Goal: Navigation & Orientation: Find specific page/section

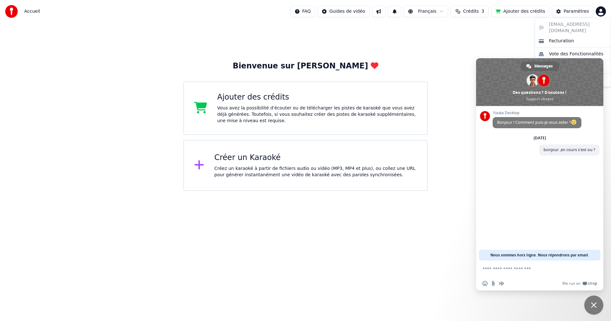
click at [597, 15] on html "Accueil FAQ Guides de vidéo Français Crédits 3 Ajouter des crédits Paramètres B…" at bounding box center [305, 95] width 611 height 191
